Goal: Check status: Check status

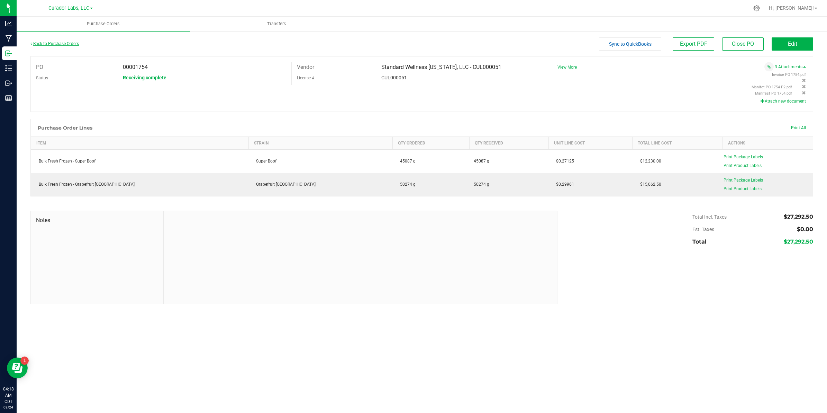
click at [60, 42] on link "Back to Purchase Orders" at bounding box center [54, 43] width 48 height 5
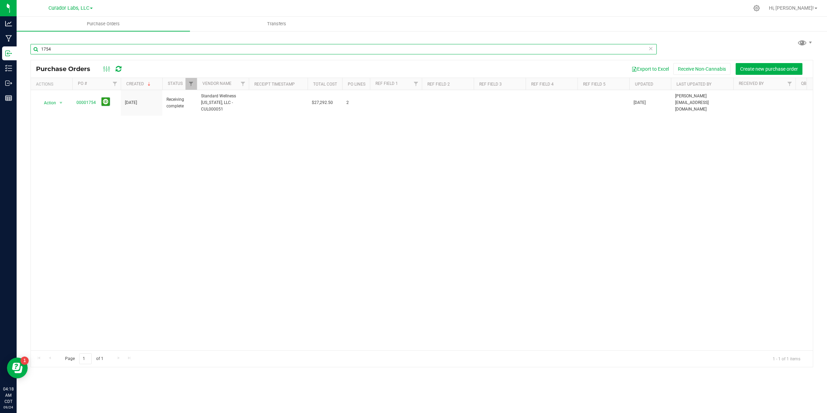
click at [65, 50] on input "1754" at bounding box center [343, 49] width 627 height 10
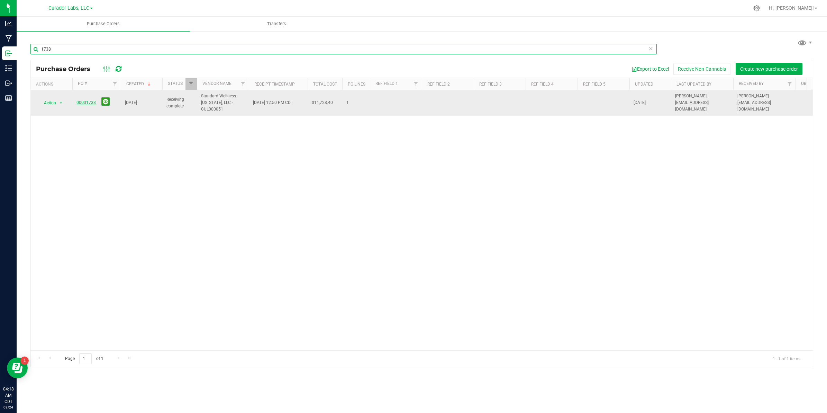
type input "1738"
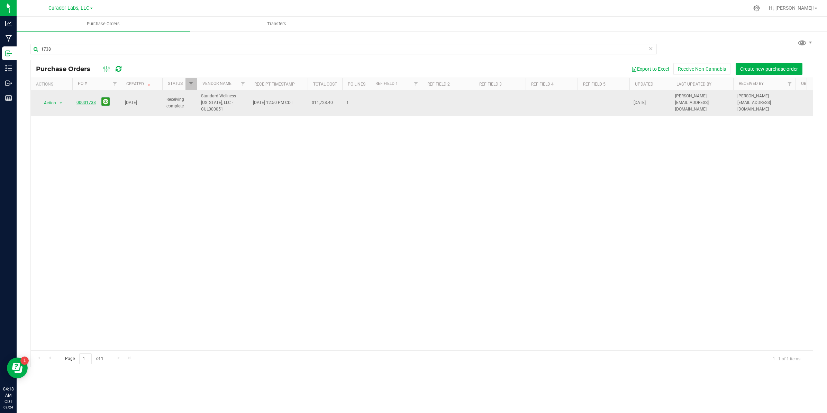
click at [84, 104] on link "00001738" at bounding box center [86, 102] width 19 height 5
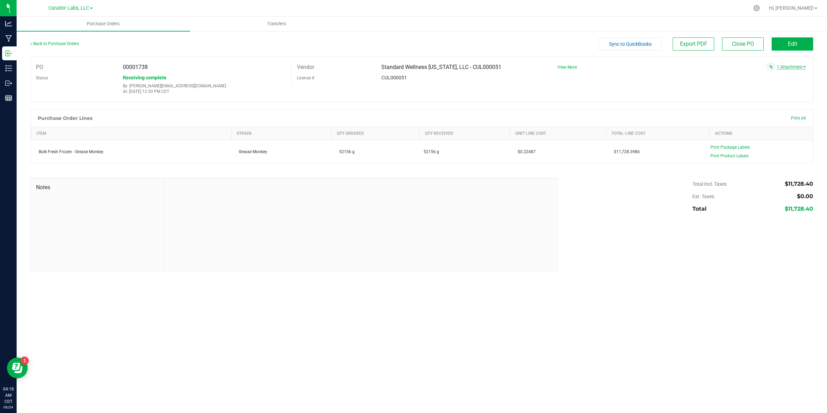
click at [790, 65] on link "1 Attachment" at bounding box center [791, 66] width 29 height 5
click at [785, 73] on span "Manifest PO 1738.pdf" at bounding box center [787, 74] width 37 height 5
click at [64, 43] on link "Back to Purchase Orders" at bounding box center [54, 43] width 48 height 5
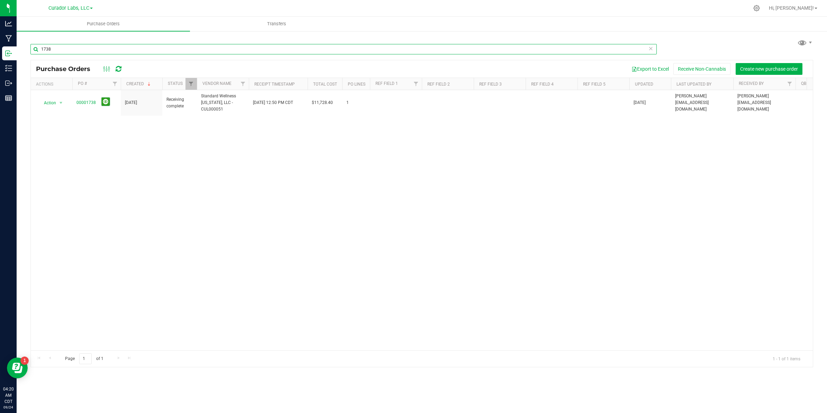
click at [97, 50] on input "1738" at bounding box center [343, 49] width 627 height 10
type input "1739"
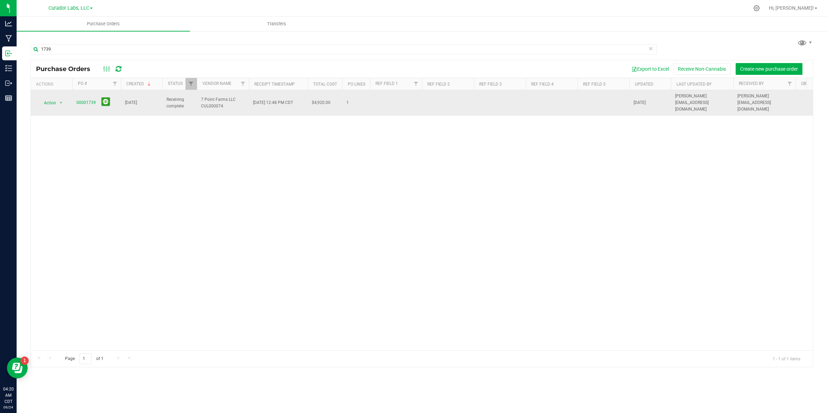
click at [82, 102] on span "00001739" at bounding box center [86, 102] width 19 height 7
click at [83, 101] on link "00001739" at bounding box center [86, 102] width 19 height 5
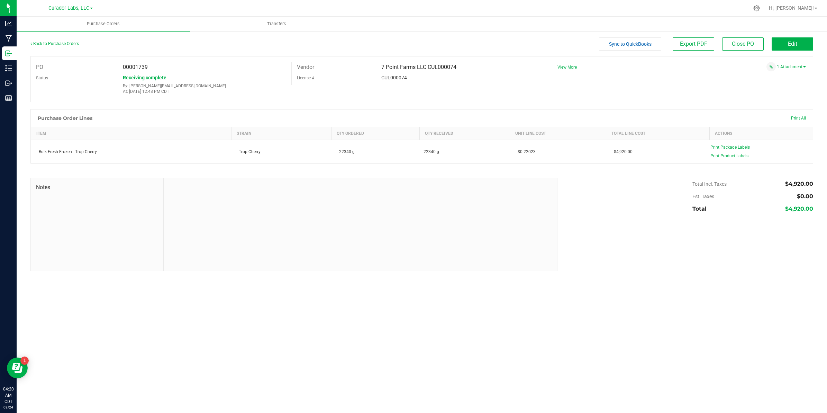
click at [786, 66] on link "1 Attachment" at bounding box center [791, 66] width 29 height 5
click at [782, 75] on span "Manifest PO 1739.pdf" at bounding box center [787, 74] width 37 height 5
click at [279, 23] on span "Transfers" at bounding box center [277, 24] width 38 height 6
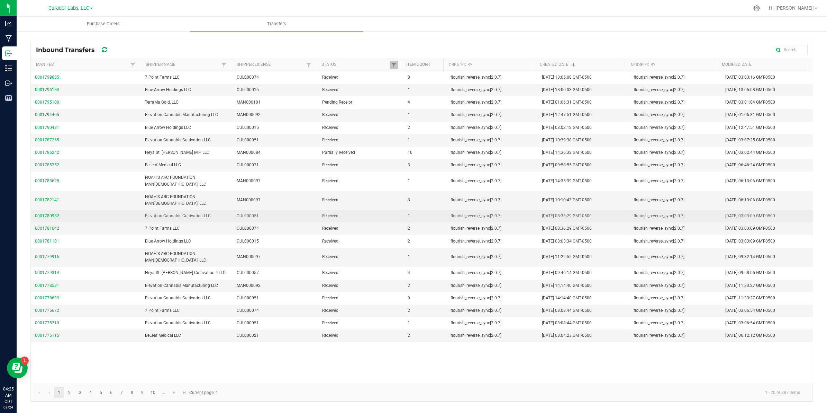
click at [51, 213] on span "0001780952" at bounding box center [86, 216] width 102 height 7
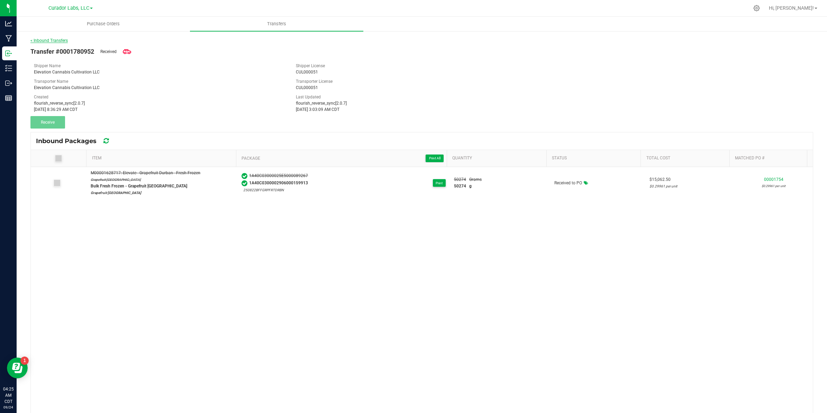
click at [46, 39] on link "< Inbound Transfers" at bounding box center [48, 40] width 37 height 5
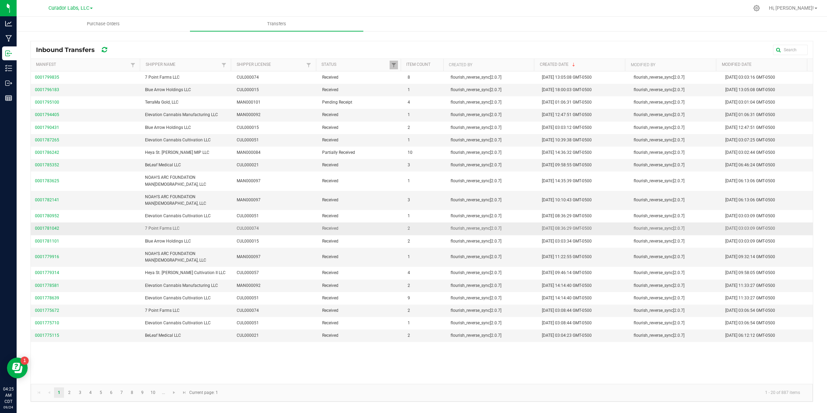
click at [44, 225] on span "0001781042" at bounding box center [86, 228] width 102 height 7
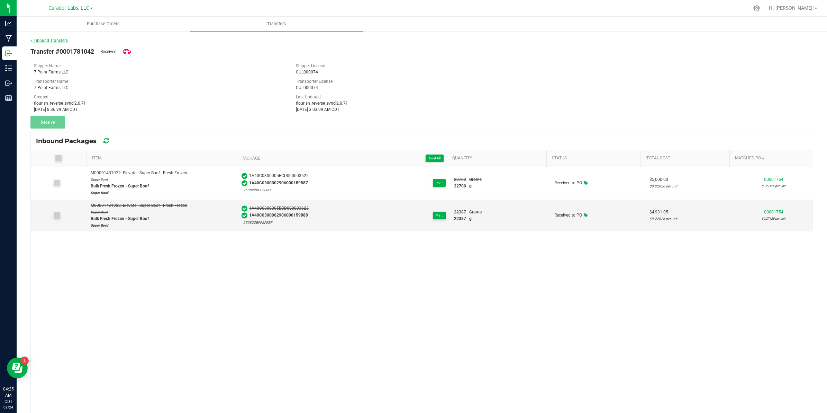
click at [44, 39] on link "< Inbound Transfers" at bounding box center [48, 40] width 37 height 5
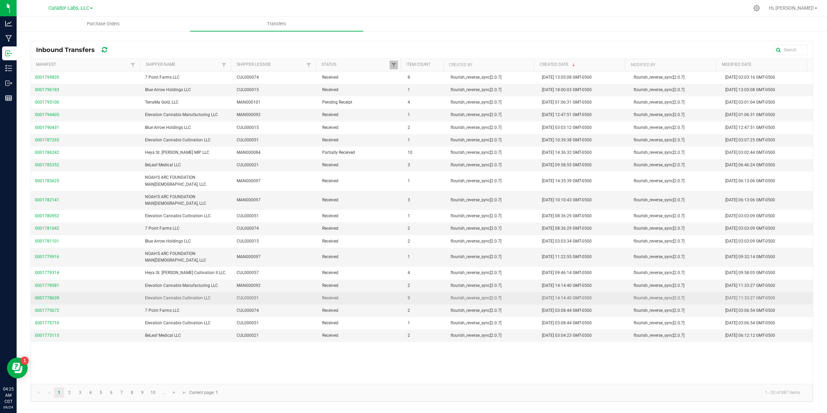
click at [44, 295] on span "0001778639" at bounding box center [86, 298] width 102 height 7
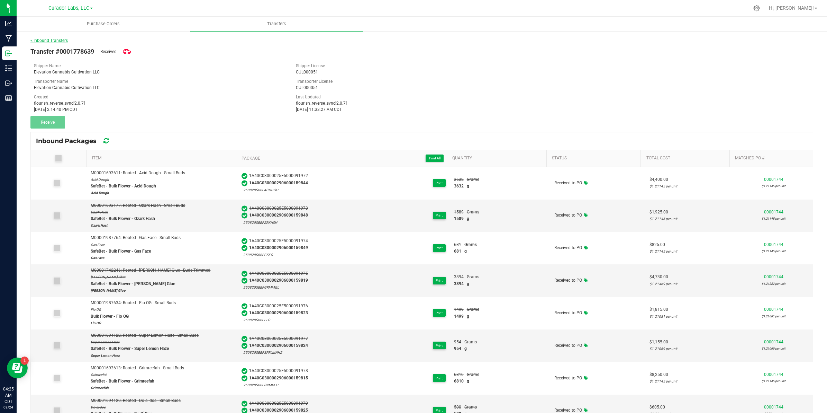
click at [44, 40] on link "< Inbound Transfers" at bounding box center [48, 40] width 37 height 5
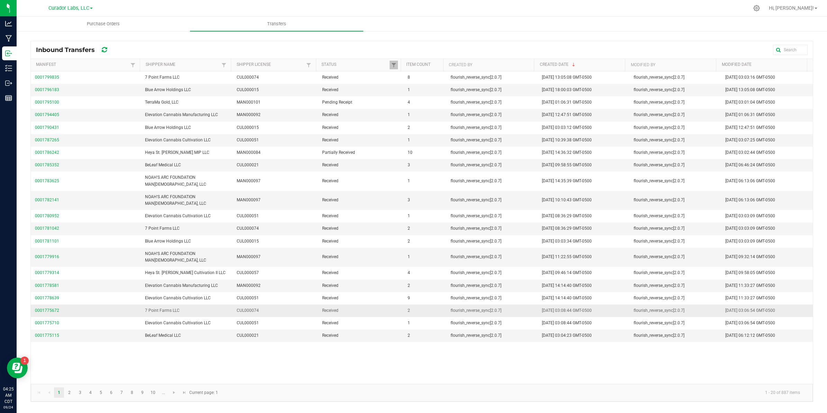
click at [42, 307] on span "0001775672" at bounding box center [86, 310] width 102 height 7
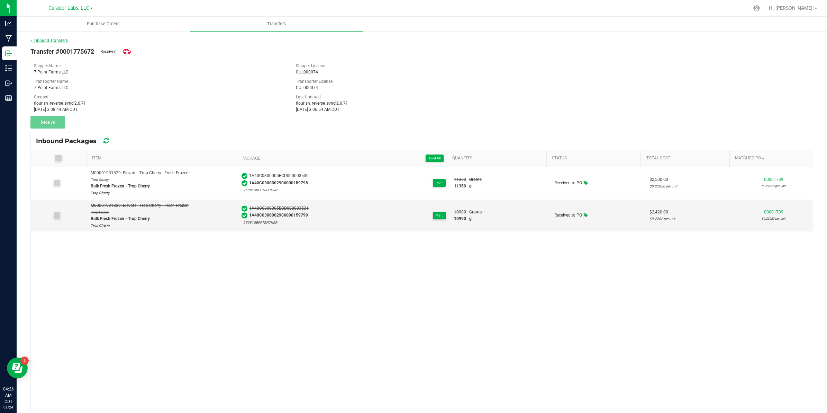
click at [55, 42] on link "< Inbound Transfers" at bounding box center [48, 40] width 37 height 5
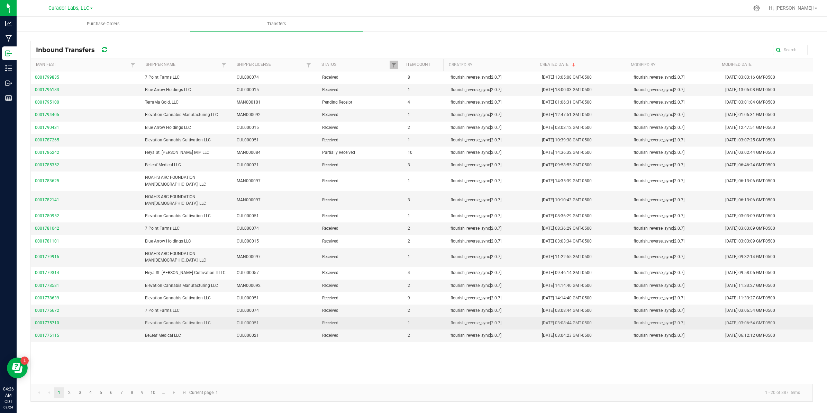
click at [41, 320] on span "0001775710" at bounding box center [86, 323] width 102 height 7
